Goal: Task Accomplishment & Management: Manage account settings

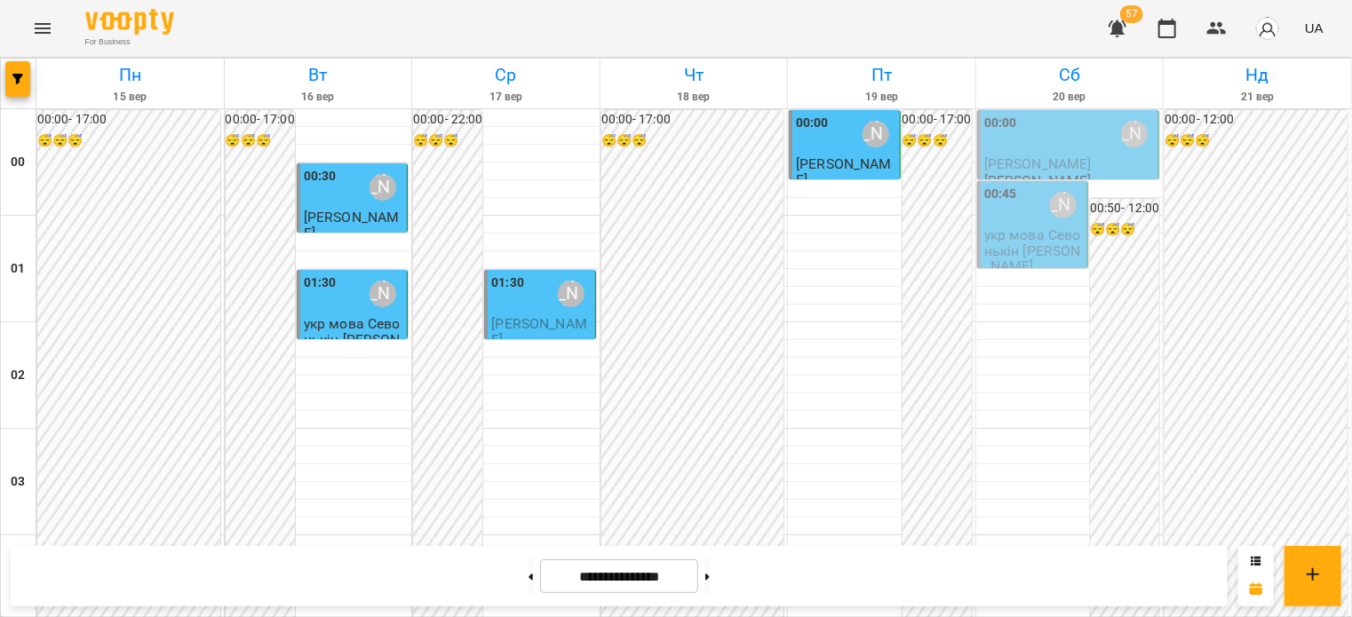
scroll to position [2129, 0]
click at [710, 579] on button at bounding box center [707, 576] width 4 height 39
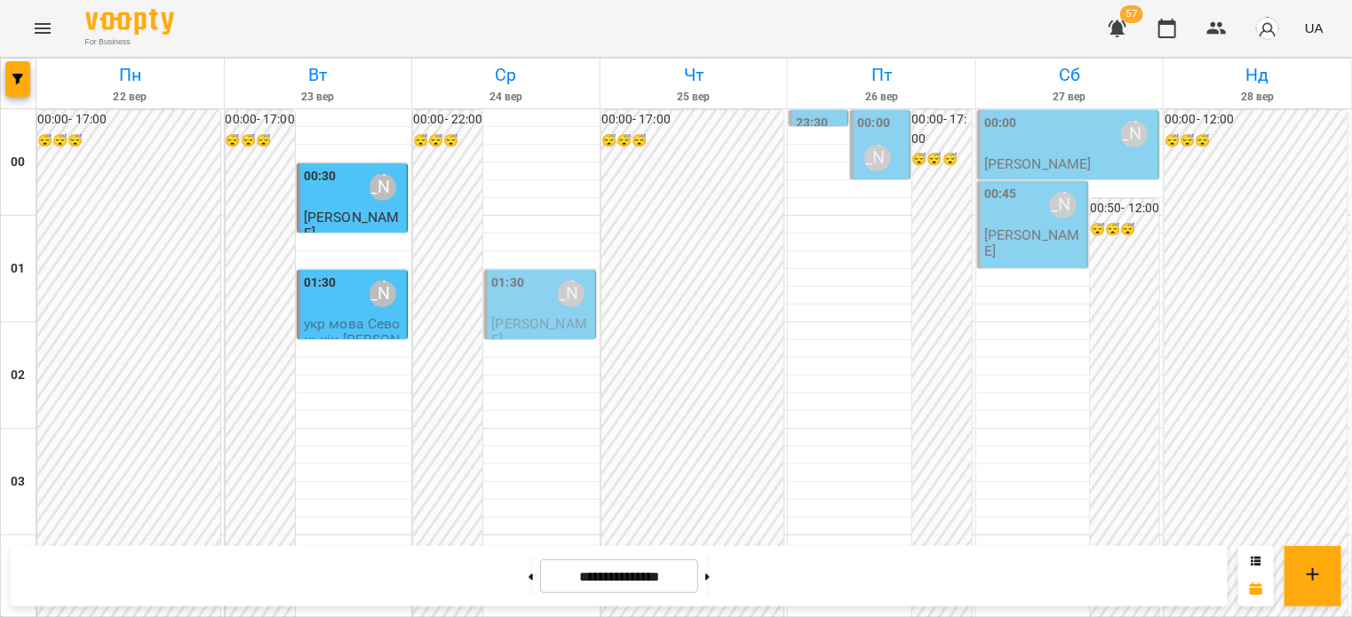
scroll to position [1951, 0]
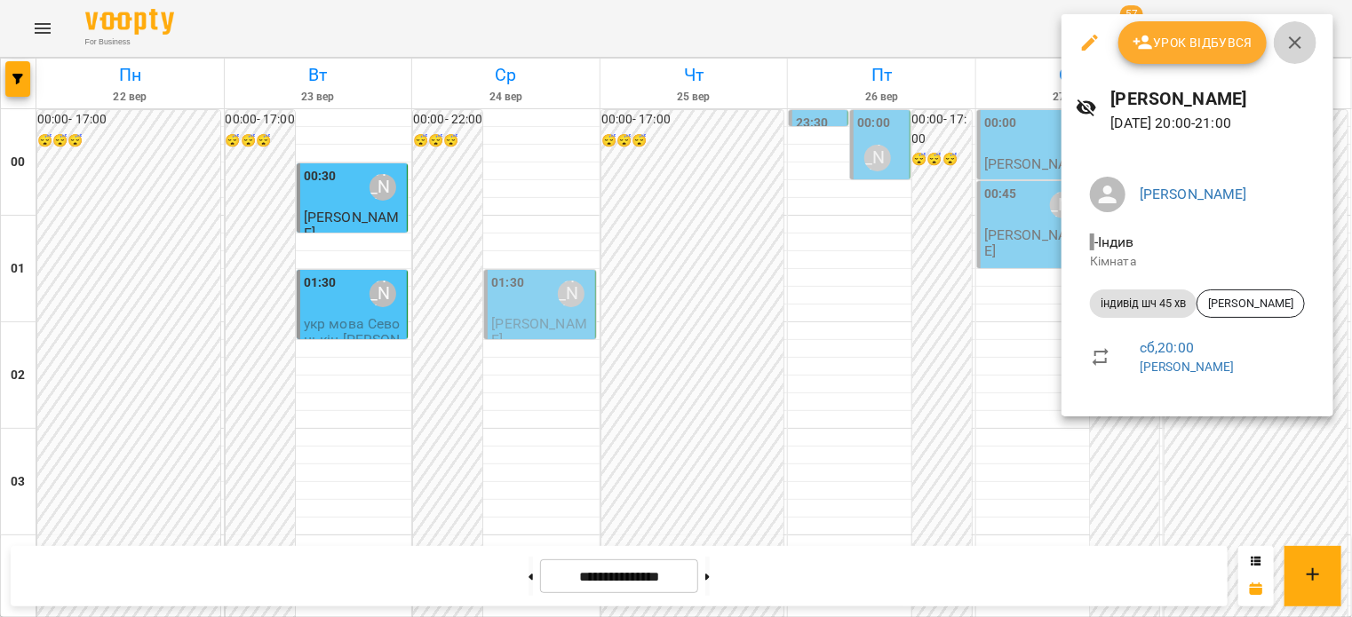
click at [1298, 36] on icon "button" at bounding box center [1294, 42] width 21 height 21
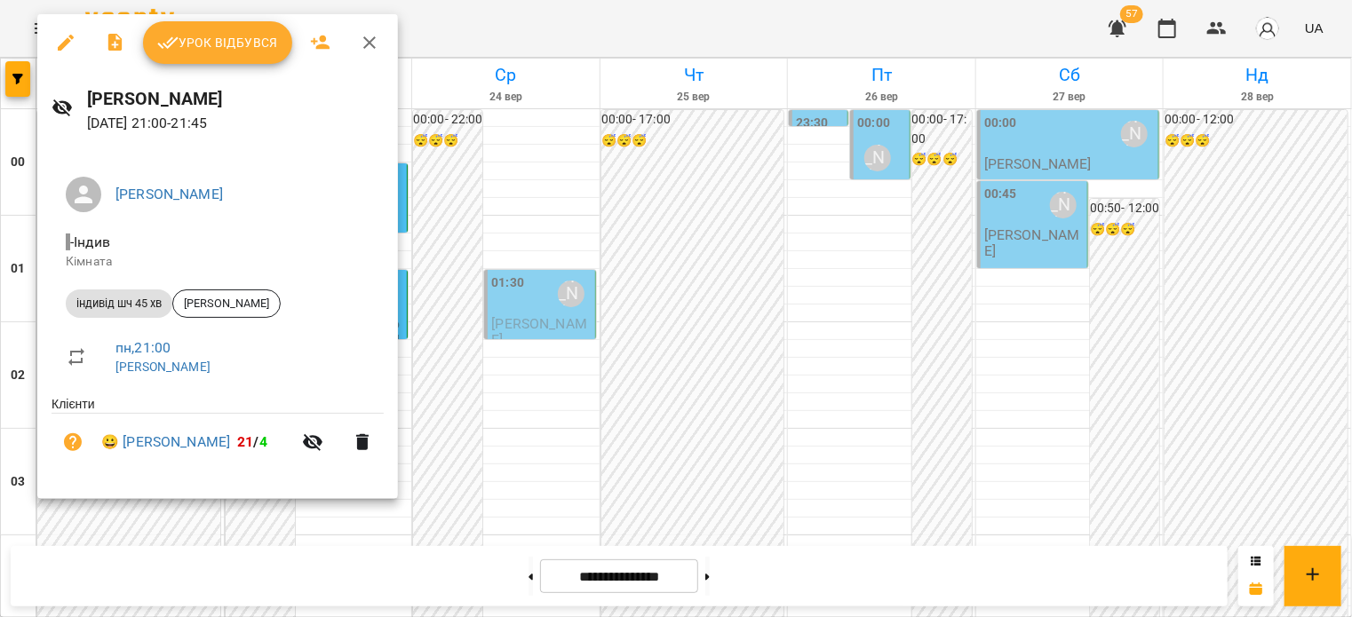
click at [369, 47] on icon "button" at bounding box center [369, 42] width 21 height 21
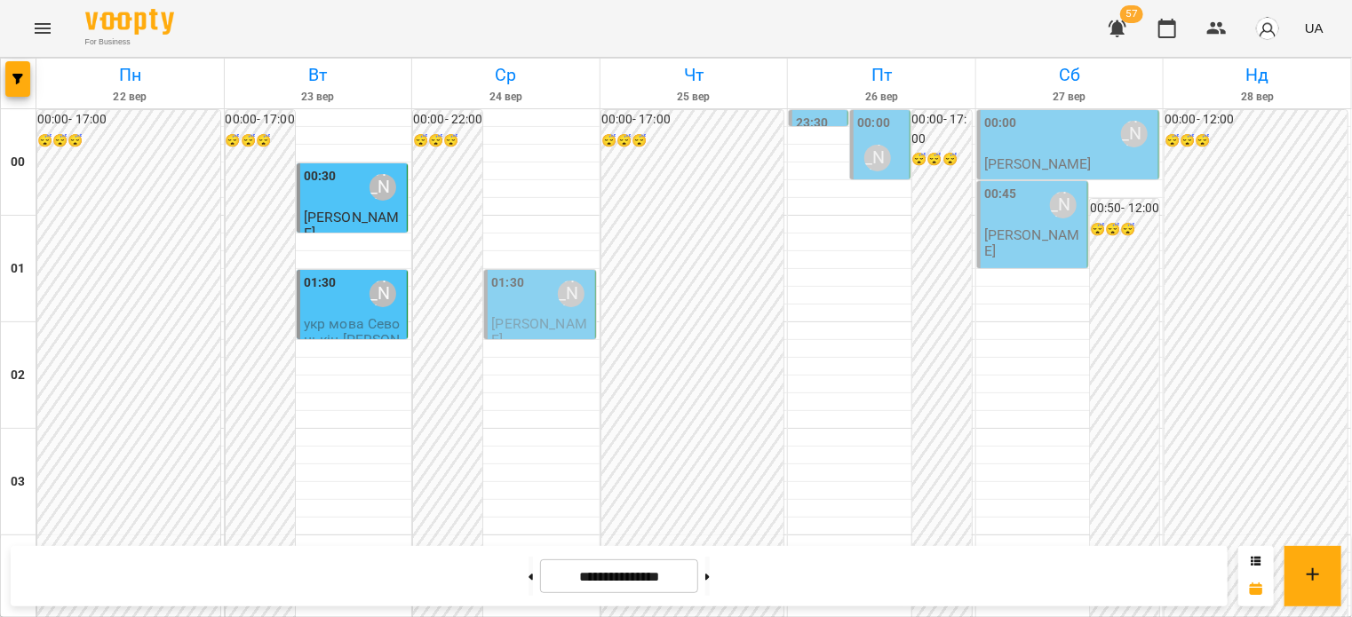
scroll to position [1418, 0]
click at [49, 29] on icon "Menu" at bounding box center [42, 28] width 21 height 21
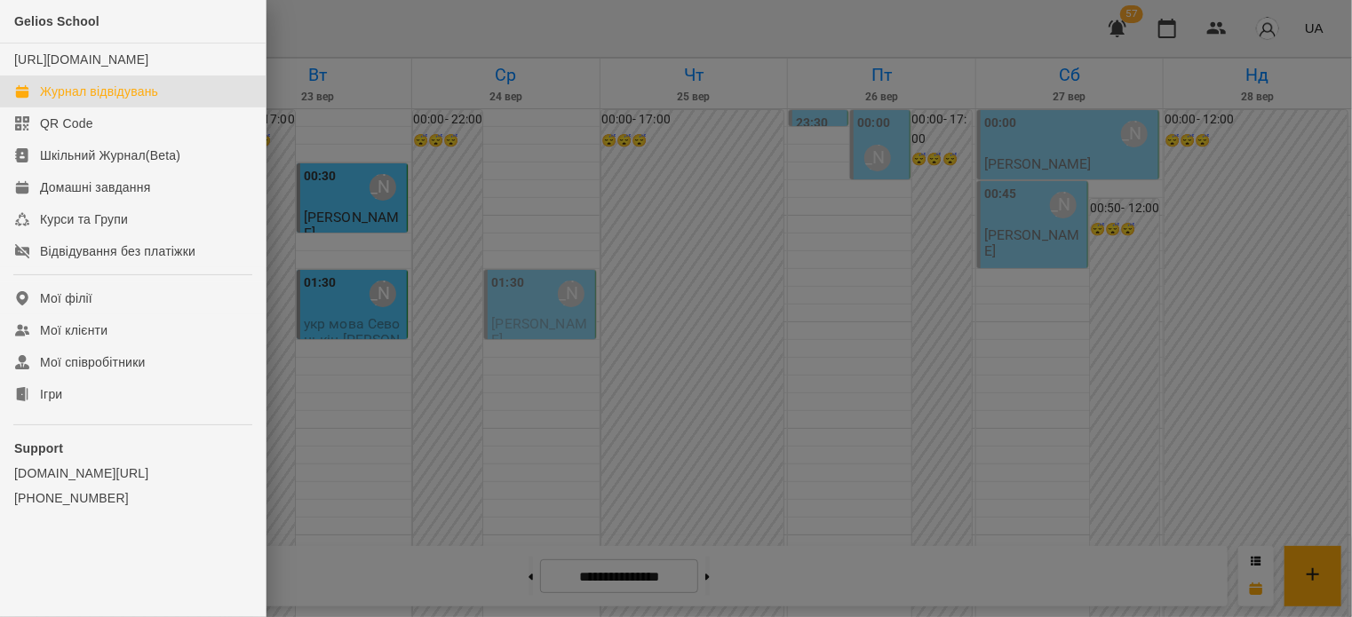
click at [352, 369] on div at bounding box center [676, 308] width 1352 height 617
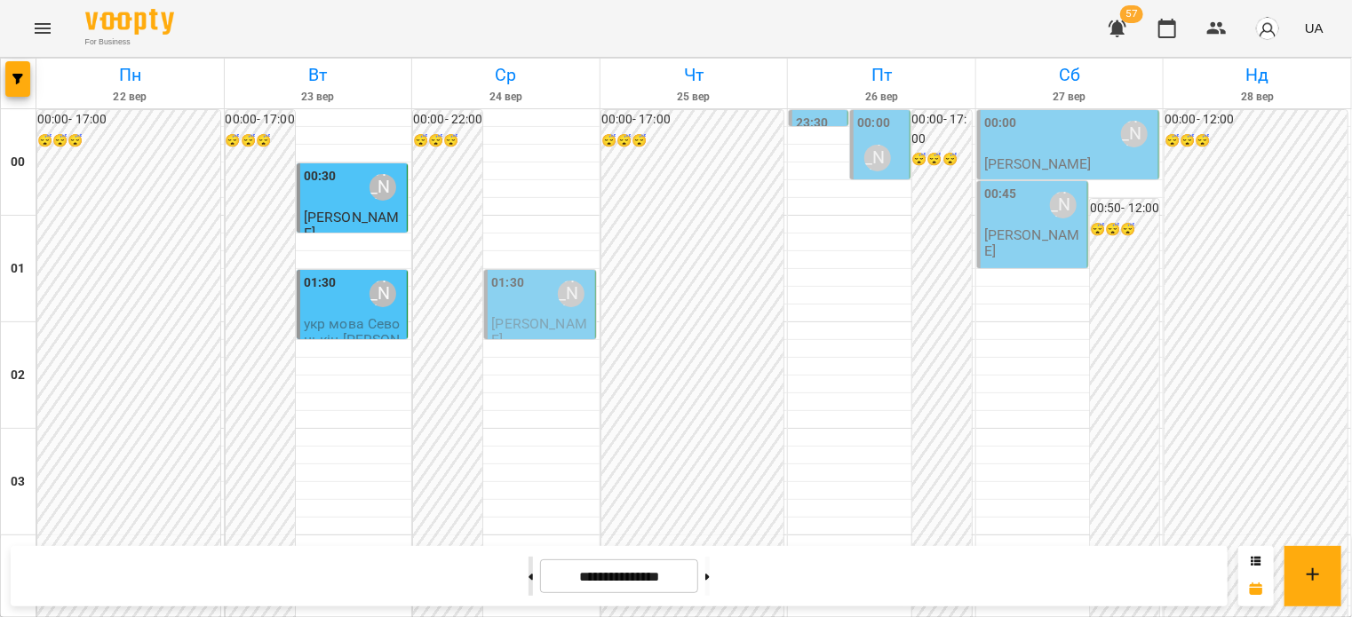
click at [528, 572] on button at bounding box center [530, 576] width 4 height 39
type input "**********"
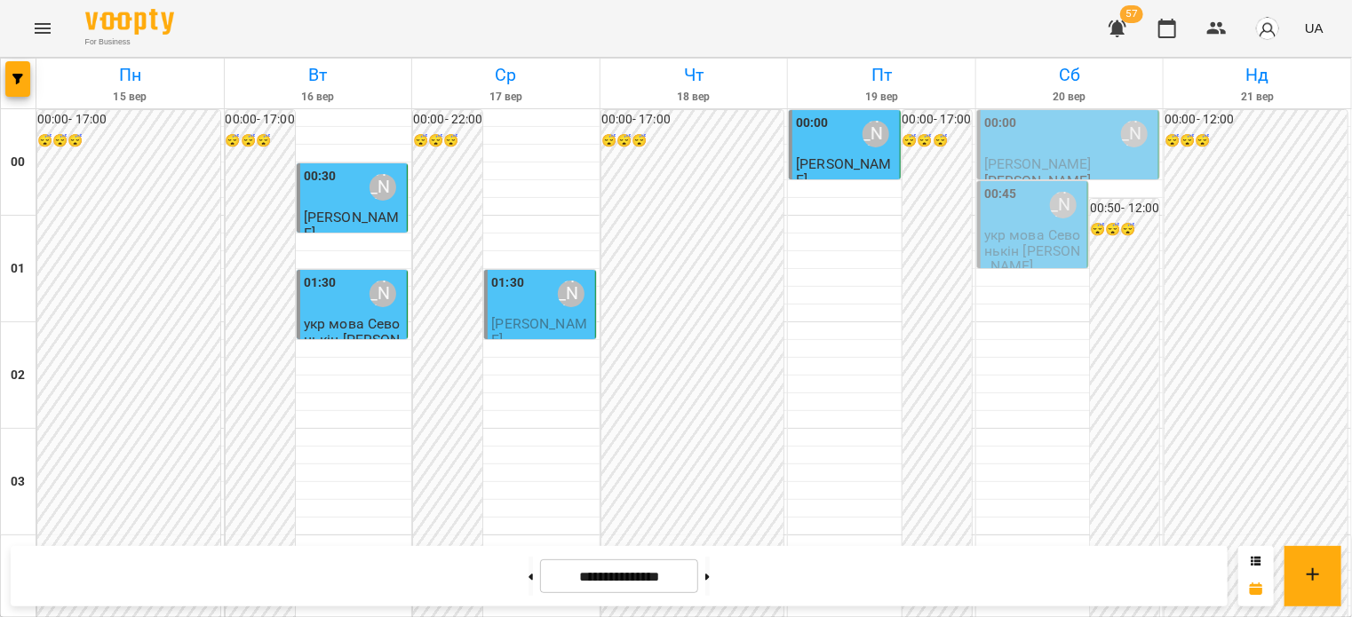
scroll to position [1774, 0]
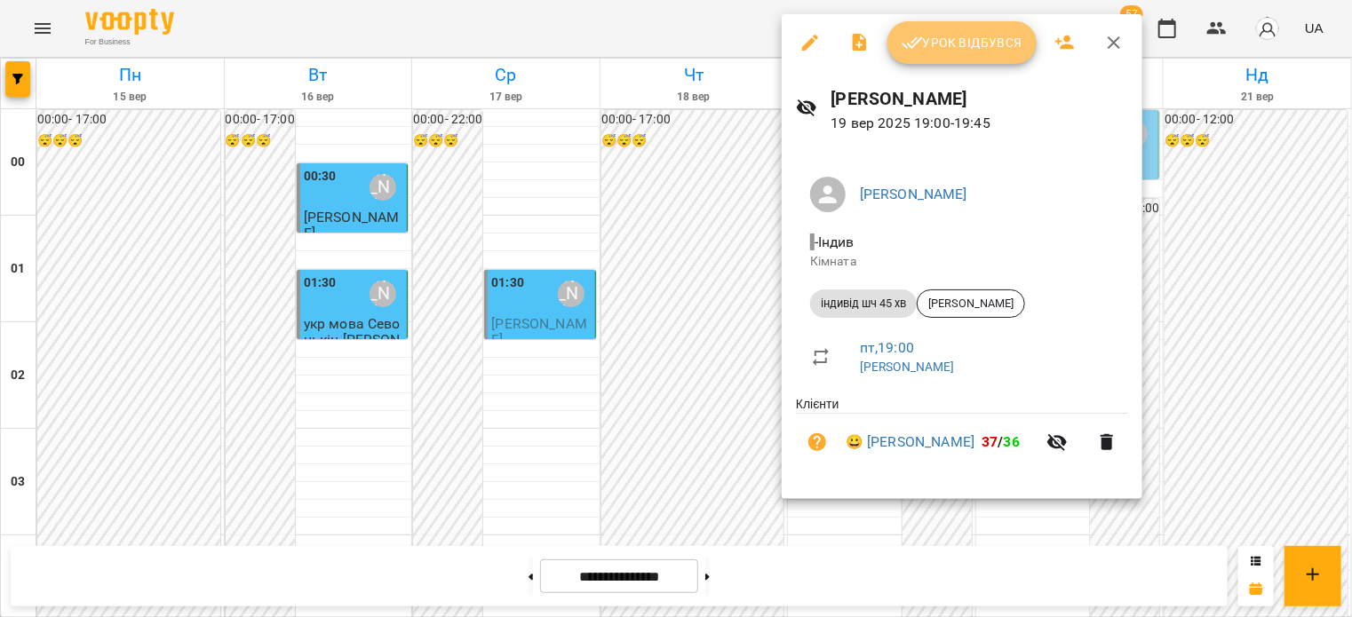
click at [967, 52] on span "Урок відбувся" at bounding box center [961, 42] width 121 height 21
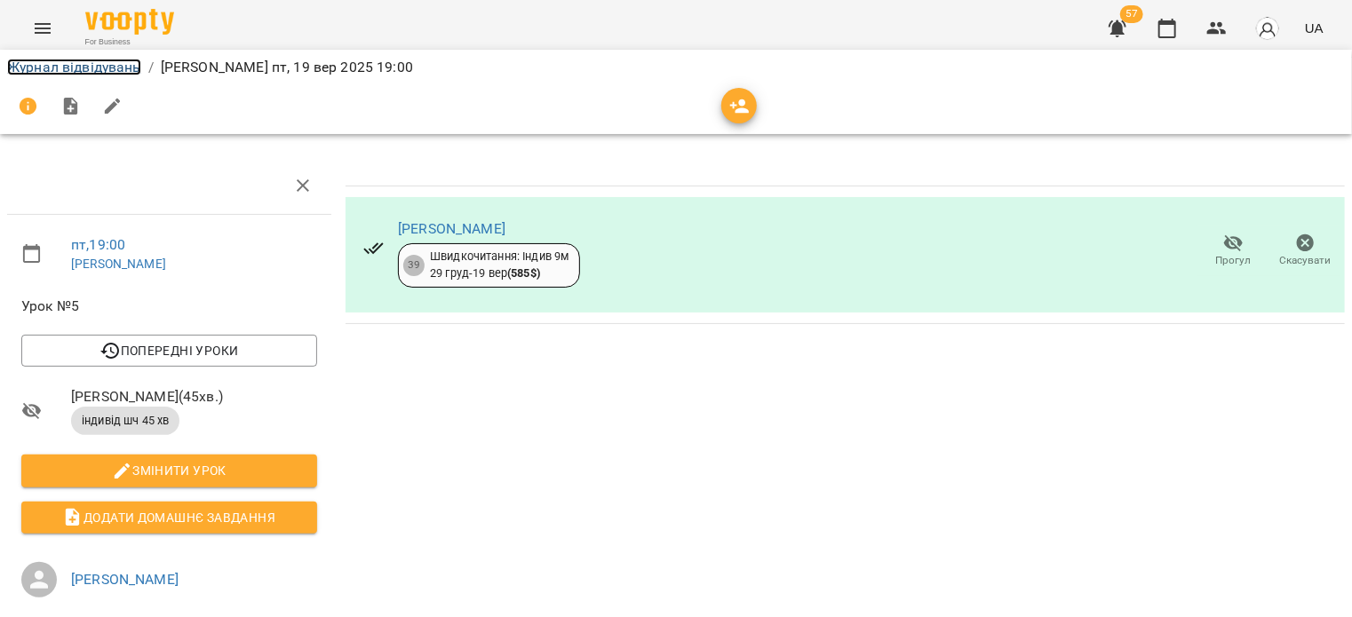
click at [100, 67] on link "Журнал відвідувань" at bounding box center [74, 67] width 134 height 17
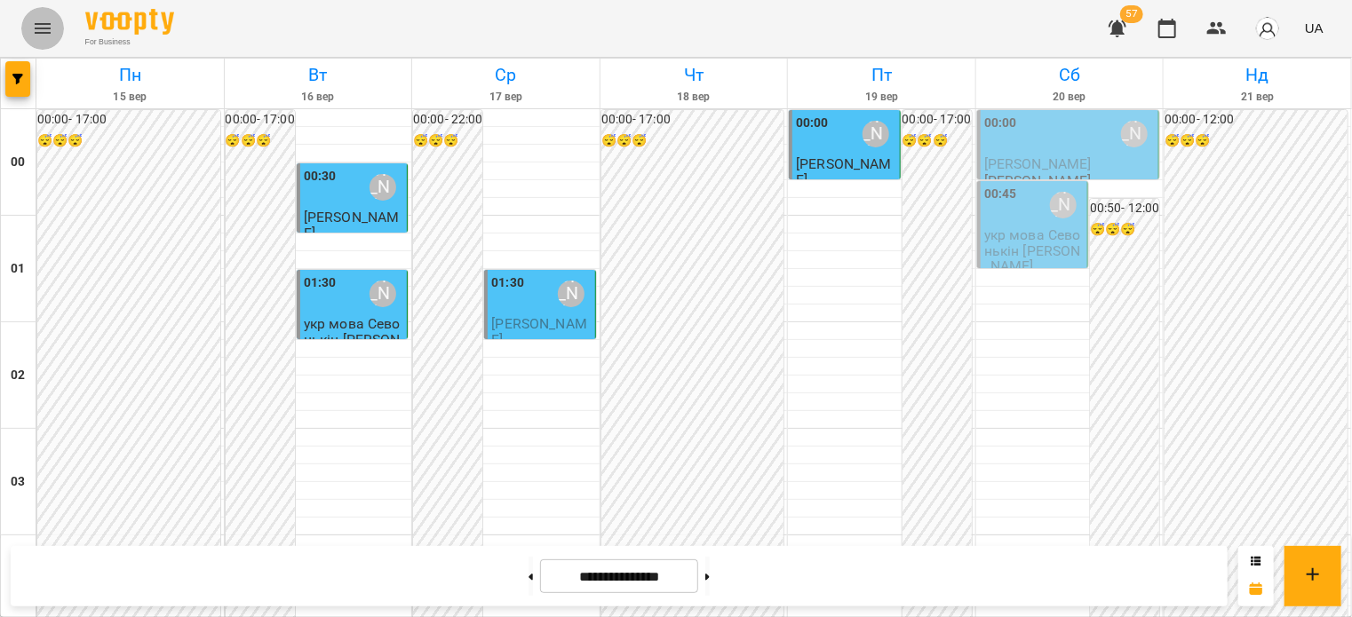
click at [41, 31] on icon "Menu" at bounding box center [42, 28] width 21 height 21
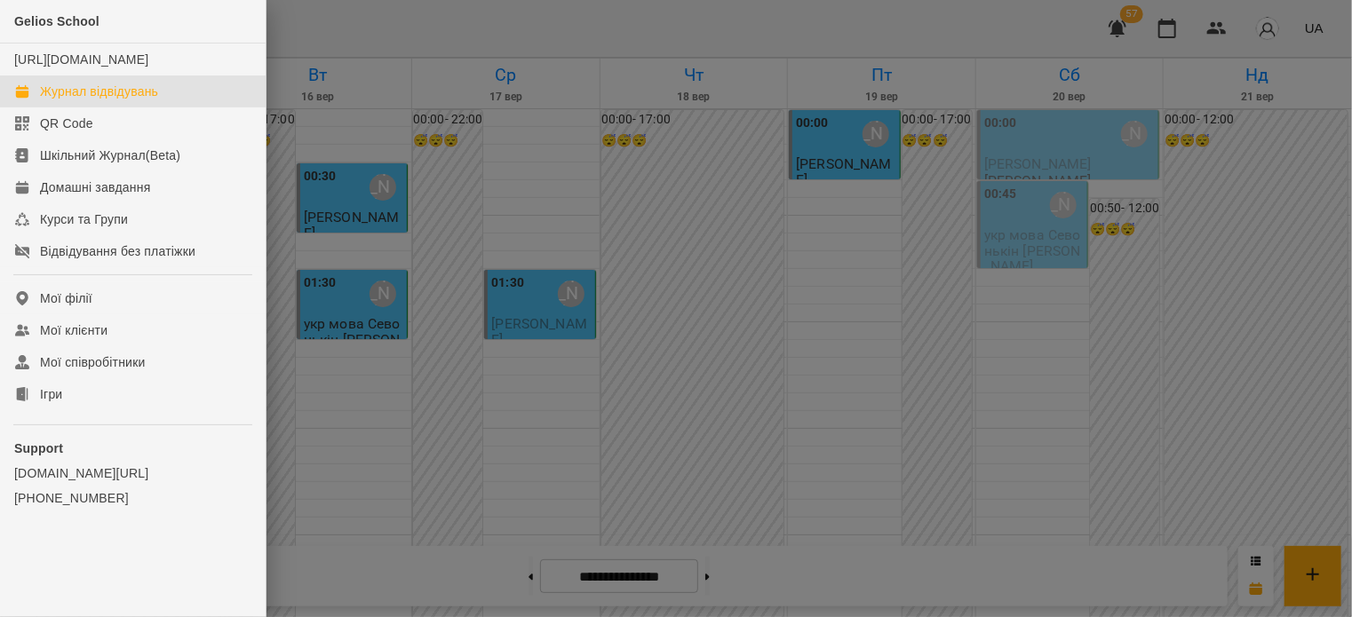
click at [75, 100] on div "Журнал відвідувань" at bounding box center [99, 92] width 118 height 18
